Goal: Task Accomplishment & Management: Manage account settings

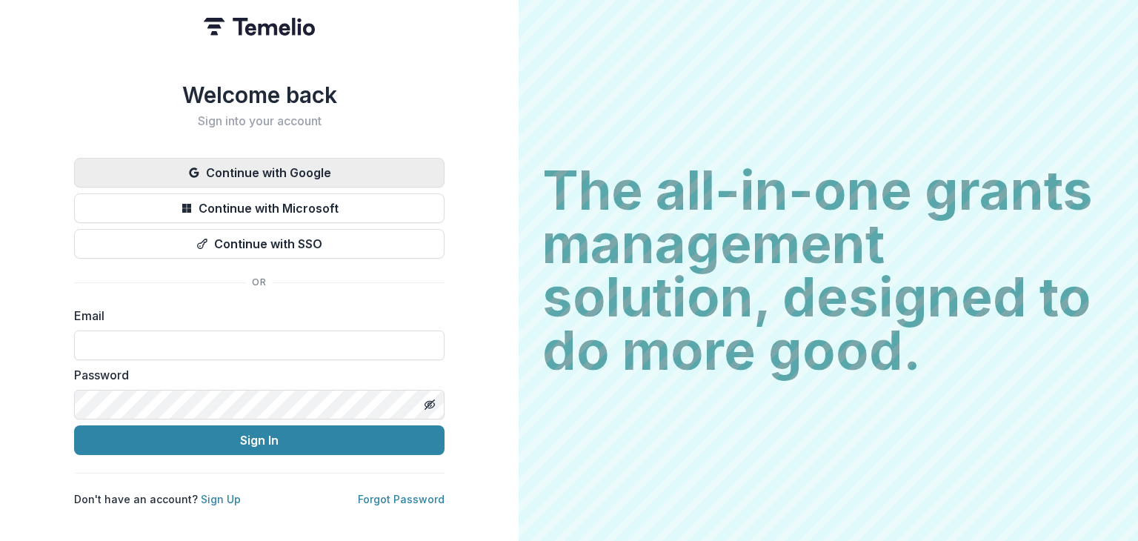
click at [362, 170] on button "Continue with Google" at bounding box center [259, 173] width 370 height 30
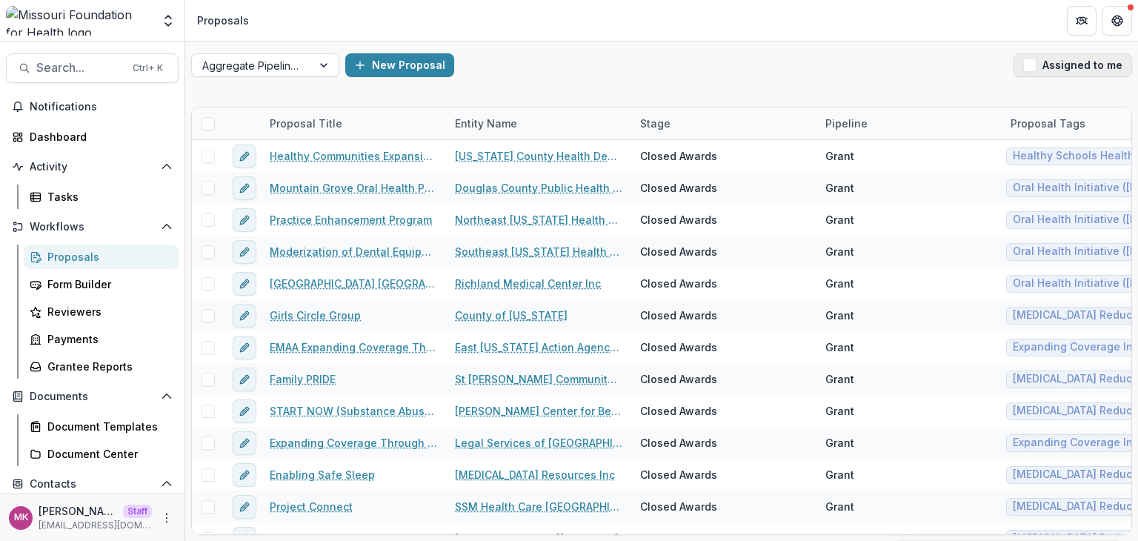
click at [1037, 66] on span "button" at bounding box center [1029, 65] width 13 height 13
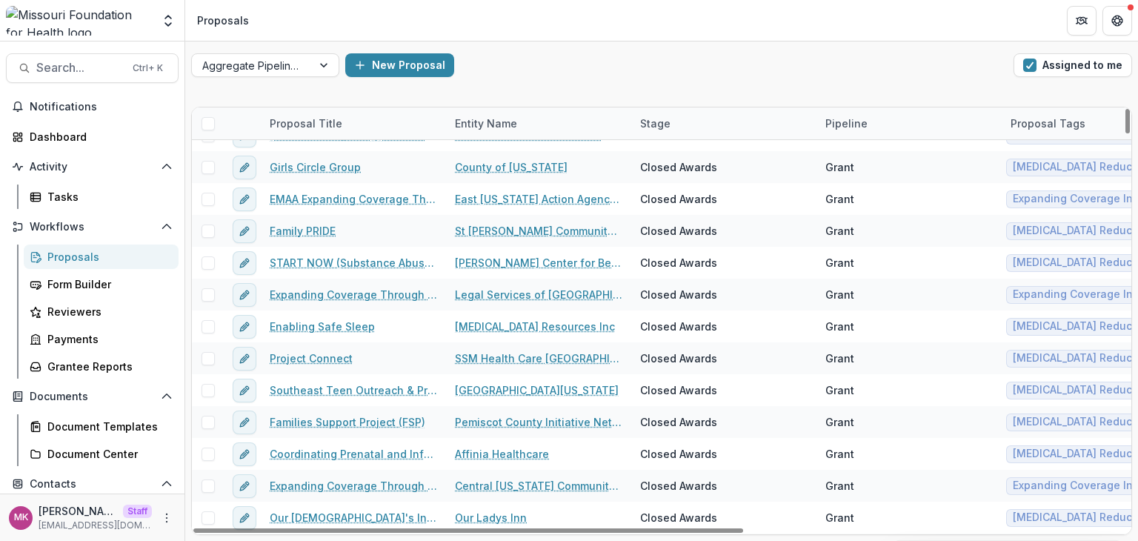
scroll to position [24, 0]
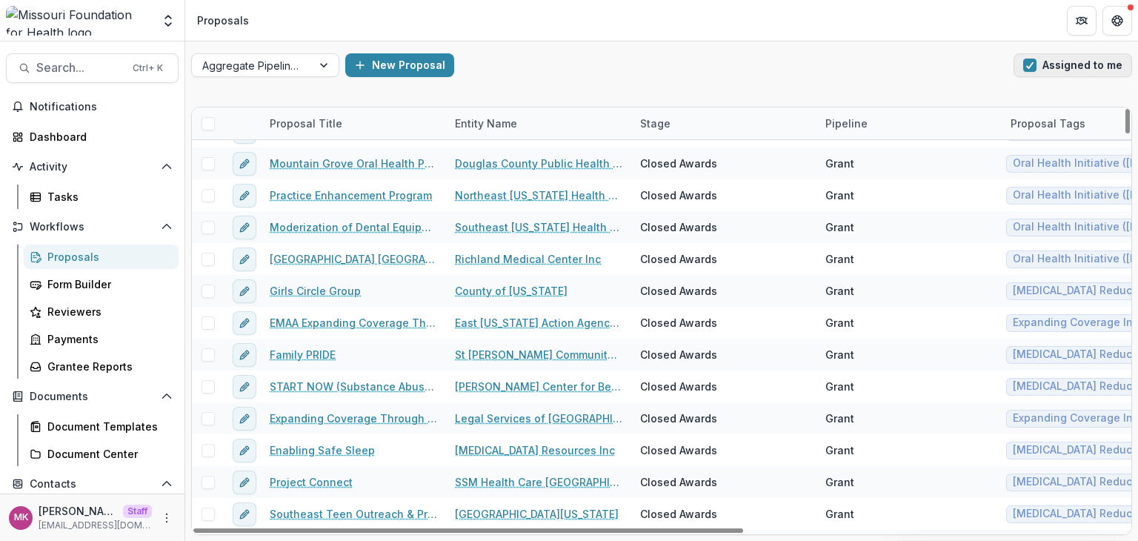
click at [1022, 64] on button "Assigned to me" at bounding box center [1073, 65] width 119 height 24
click at [1029, 67] on span "button" at bounding box center [1029, 65] width 13 height 13
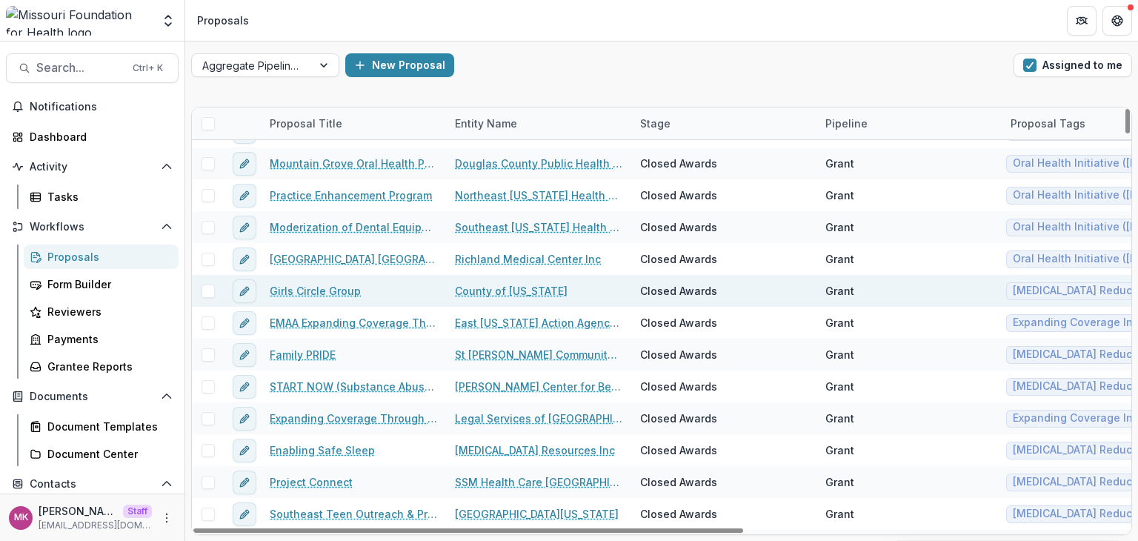
scroll to position [0, 0]
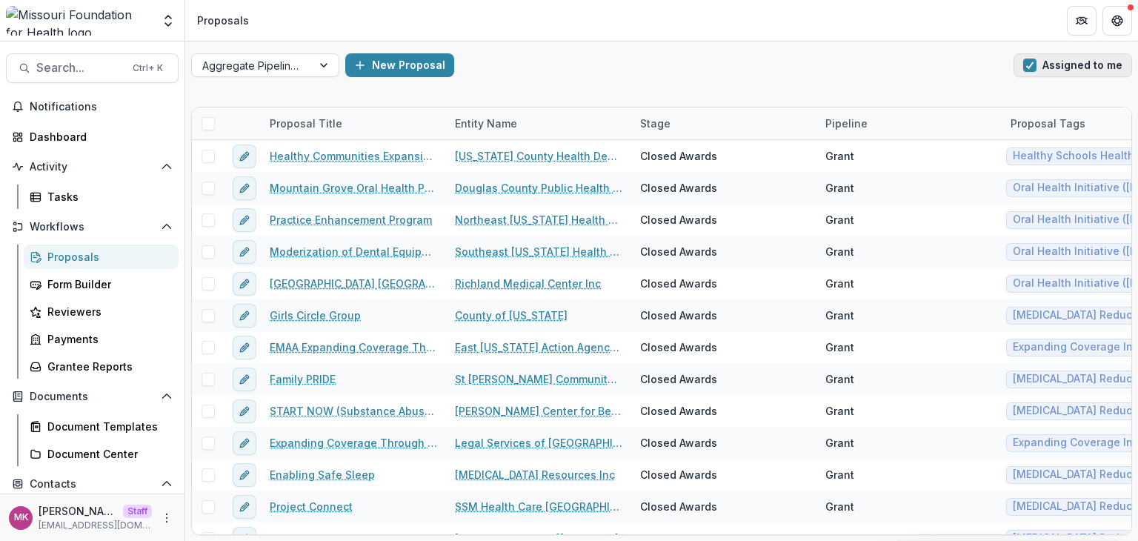
click at [1035, 66] on span "button" at bounding box center [1029, 65] width 13 height 13
